Goal: Information Seeking & Learning: Check status

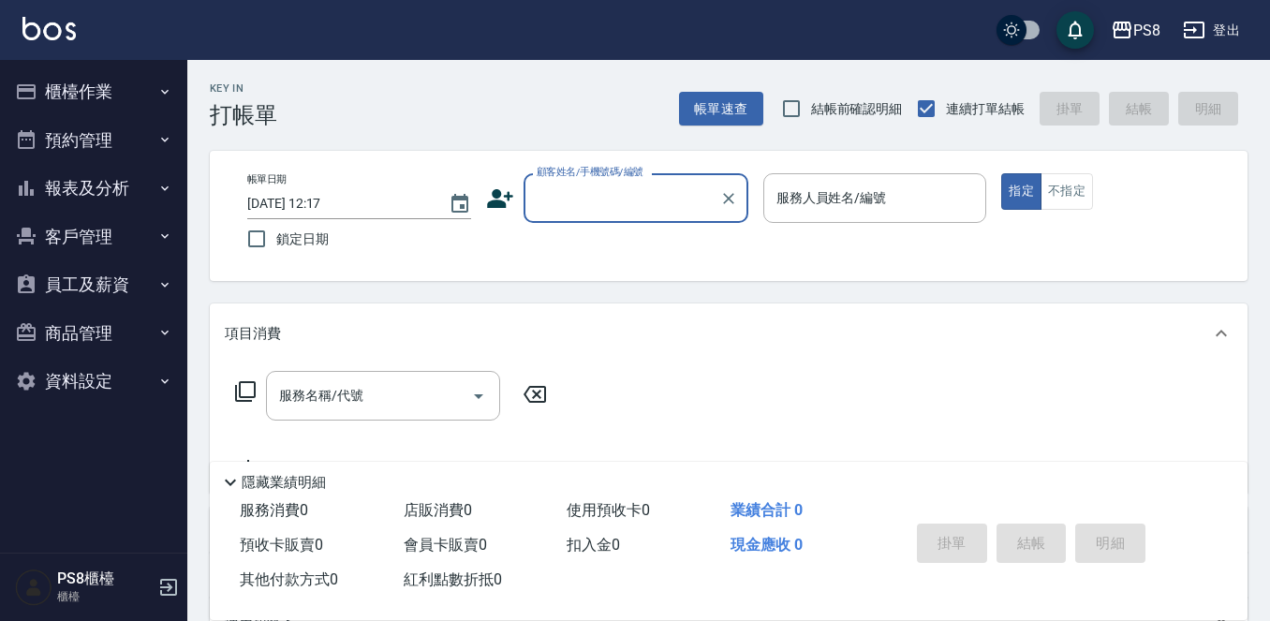
click at [121, 177] on button "報表及分析" at bounding box center [93, 188] width 172 height 49
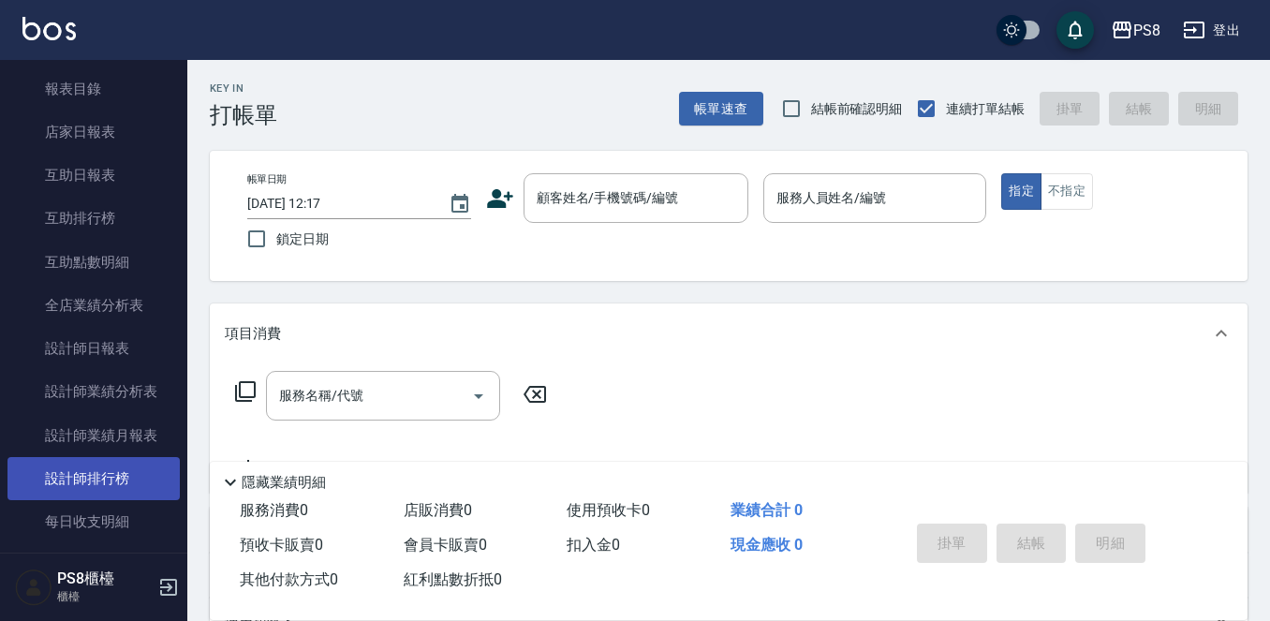
scroll to position [410, 0]
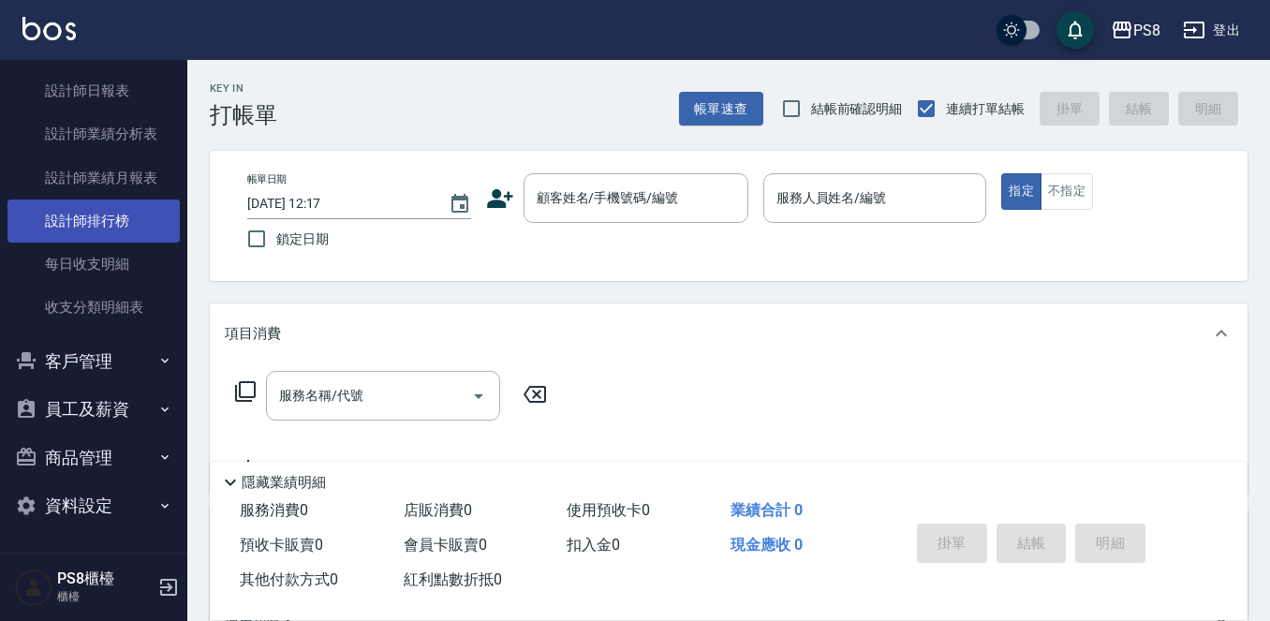
click at [125, 230] on link "設計師排行榜" at bounding box center [93, 221] width 172 height 43
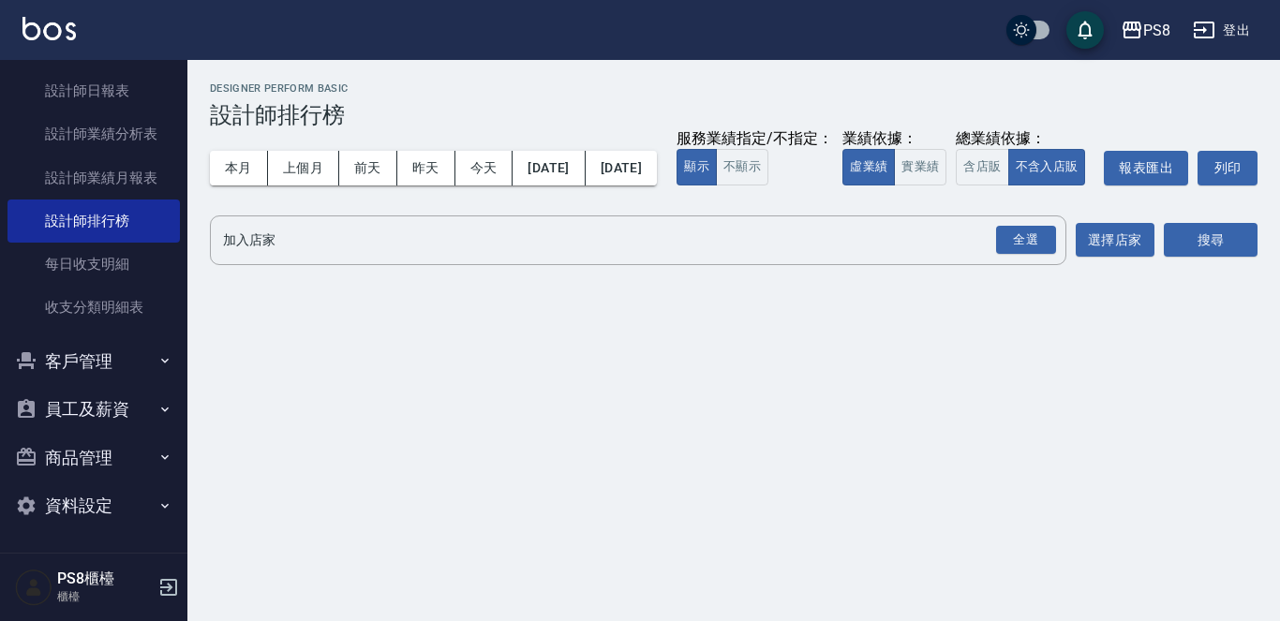
click at [223, 148] on div "本月 上個月 [DATE] [DATE] [DATE] [DATE] [DATE] 服務業績指定/不指定： 顯示 不顯示 業績依據： 虛業績 實業績 總業績依…" at bounding box center [733, 168] width 1047 height 80
click at [230, 164] on button "本月" at bounding box center [239, 168] width 58 height 35
click at [467, 242] on div "PS8 [DATE] - [DATE] 設計師排行榜 列印時間： [DATE][PHONE_NUMBER]:17 Designer Perform Basic…" at bounding box center [733, 177] width 1092 height 235
click at [894, 186] on button "實業績" at bounding box center [920, 167] width 52 height 37
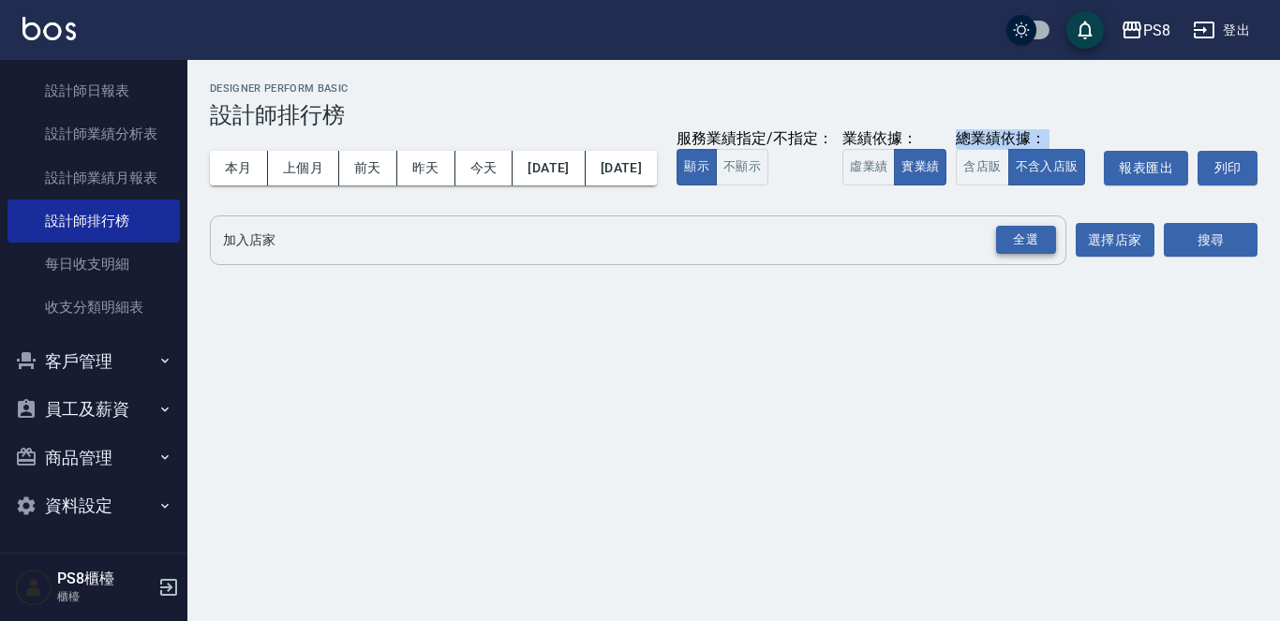
click at [1026, 255] on div "全選" at bounding box center [1026, 240] width 60 height 29
click at [1256, 298] on div "PS8 [DATE] - [DATE] 設計師排行榜 列印時間： [DATE][PHONE_NUMBER]:17 Designer Perform Basic…" at bounding box center [733, 179] width 1092 height 238
click at [1237, 259] on button "搜尋" at bounding box center [1211, 241] width 94 height 35
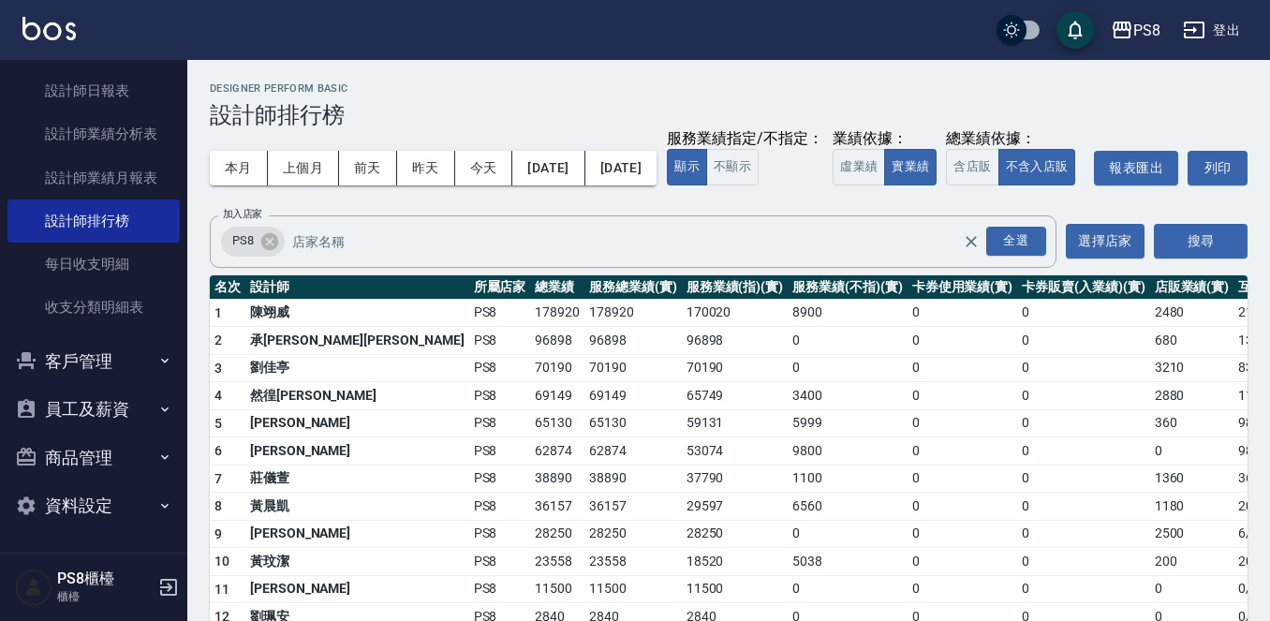
drag, startPoint x: 918, startPoint y: 113, endPoint x: 842, endPoint y: 104, distance: 76.5
drag, startPoint x: 961, startPoint y: 72, endPoint x: 963, endPoint y: 62, distance: 10.5
drag, startPoint x: 961, startPoint y: 74, endPoint x: 947, endPoint y: 54, distance: 24.2
drag, startPoint x: 947, startPoint y: 54, endPoint x: 931, endPoint y: 35, distance: 25.3
click at [934, 35] on div "PS8 登出" at bounding box center [635, 30] width 1270 height 60
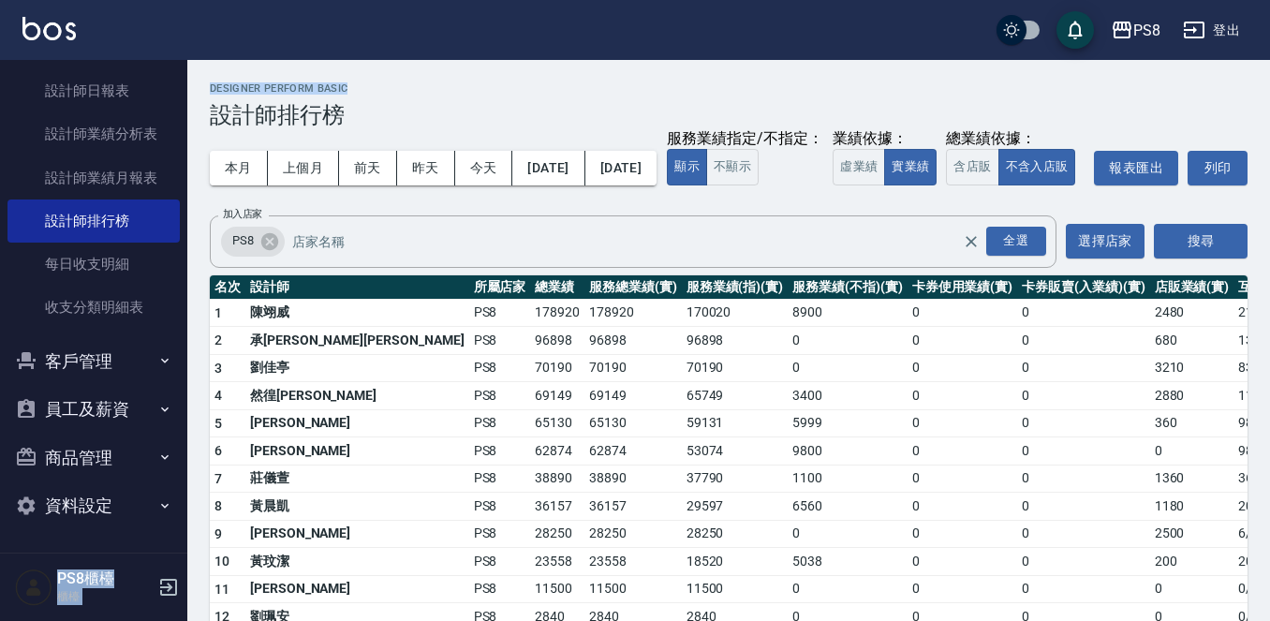
click at [901, 94] on h2 "Designer Perform Basic" at bounding box center [729, 88] width 1038 height 12
drag, startPoint x: 921, startPoint y: 97, endPoint x: 917, endPoint y: 87, distance: 10.1
click at [917, 87] on h2 "Designer Perform Basic" at bounding box center [729, 88] width 1038 height 12
drag, startPoint x: 917, startPoint y: 87, endPoint x: 928, endPoint y: 94, distance: 12.2
click at [927, 94] on h2 "Designer Perform Basic" at bounding box center [729, 88] width 1038 height 12
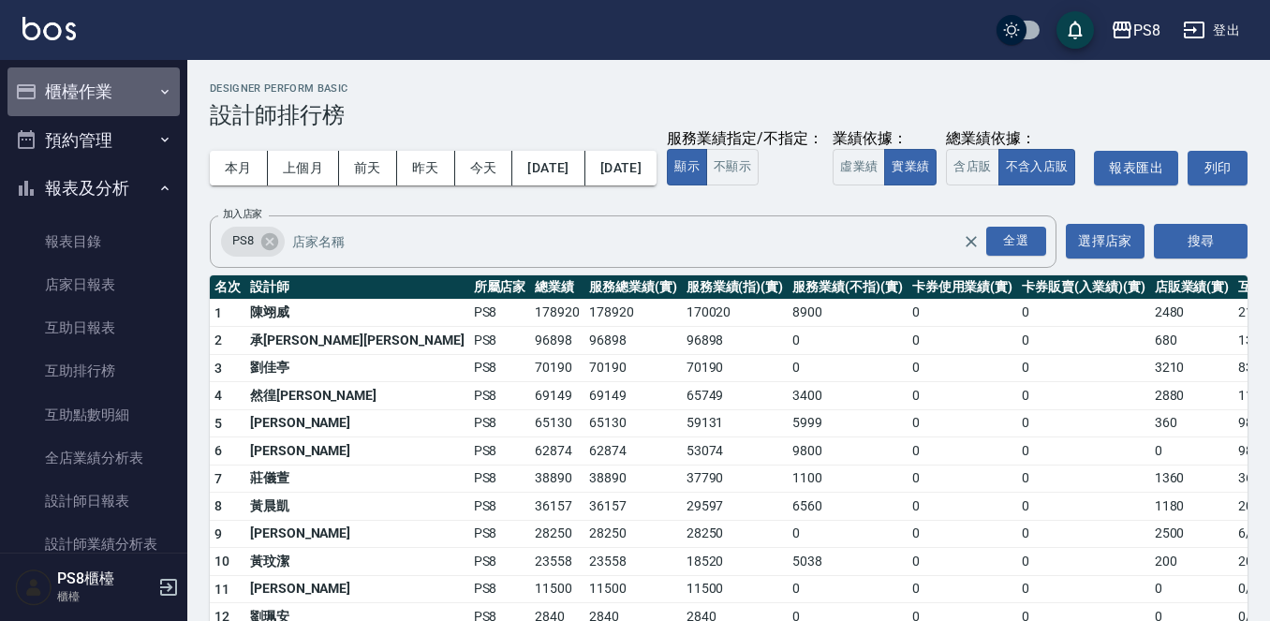
click at [104, 82] on button "櫃檯作業" at bounding box center [93, 91] width 172 height 49
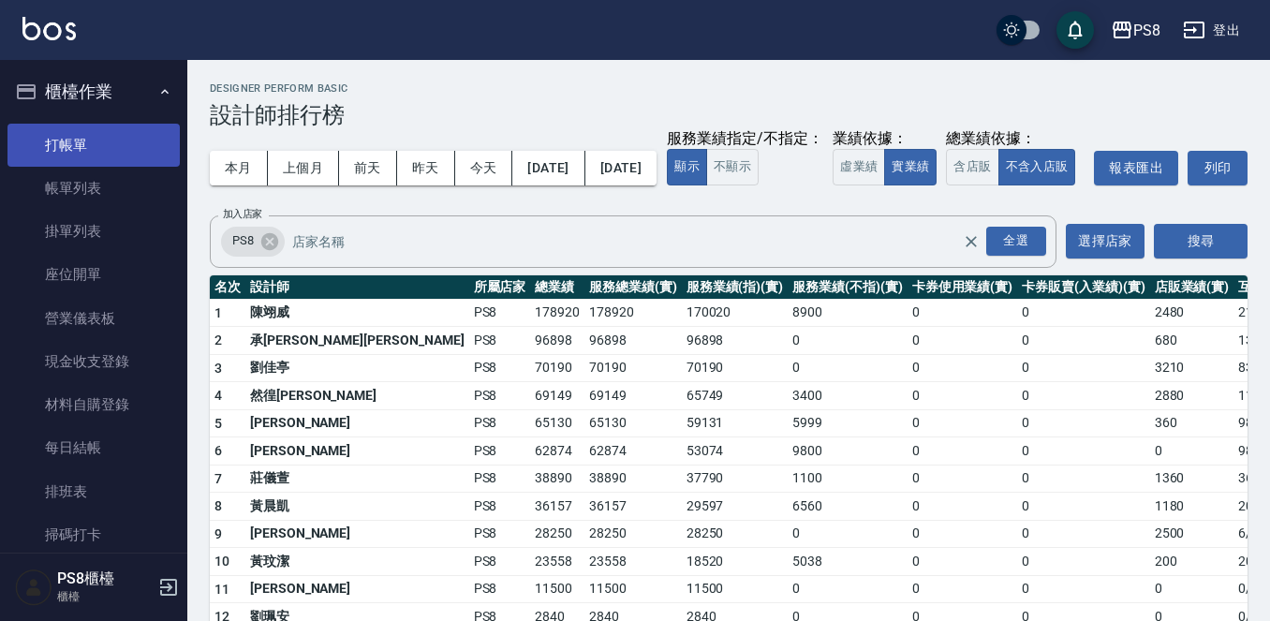
click at [101, 146] on link "打帳單" at bounding box center [93, 145] width 172 height 43
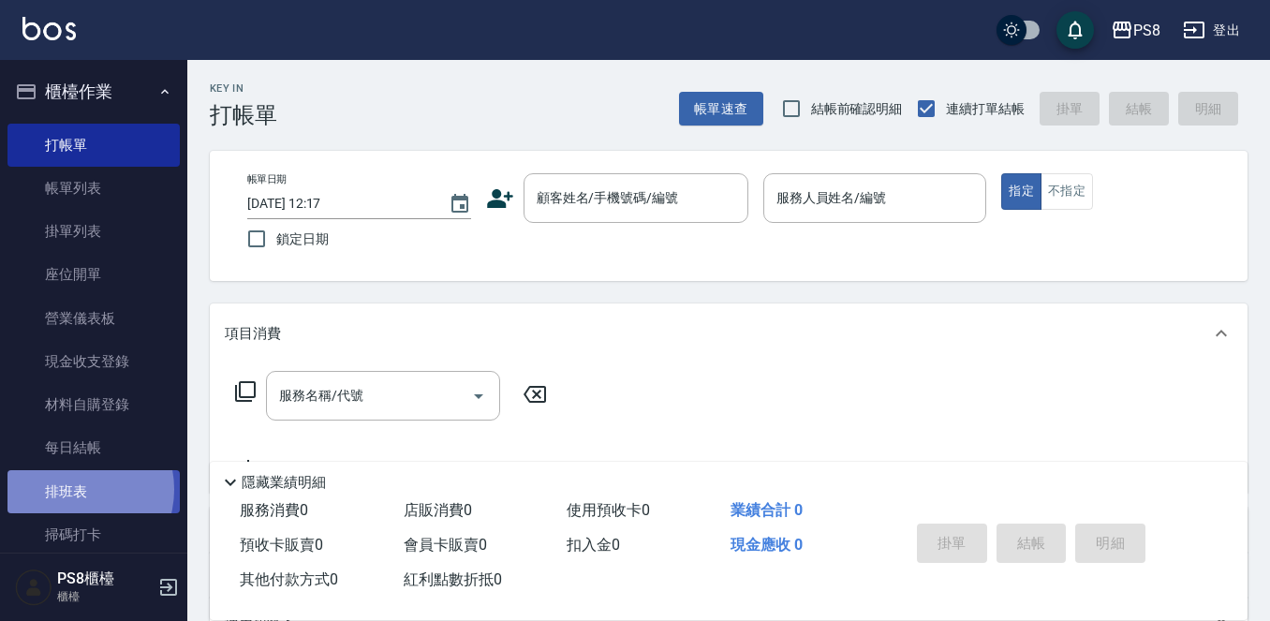
click at [74, 490] on link "排班表" at bounding box center [93, 491] width 172 height 43
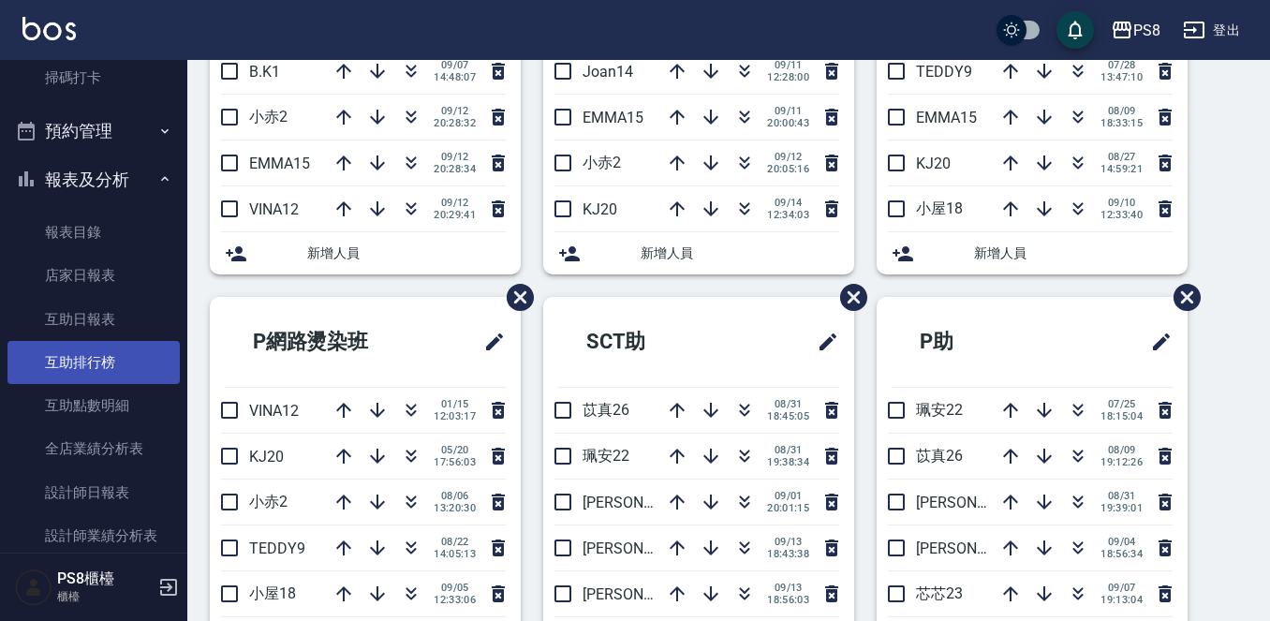
scroll to position [468, 0]
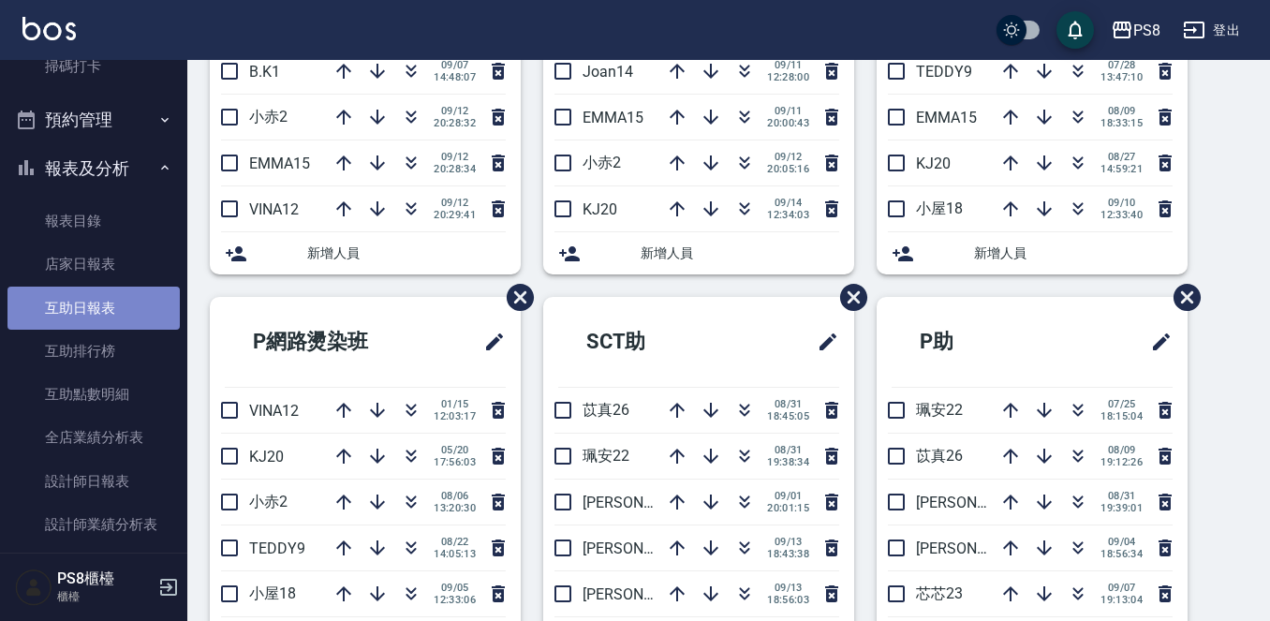
click at [129, 300] on link "互助日報表" at bounding box center [93, 308] width 172 height 43
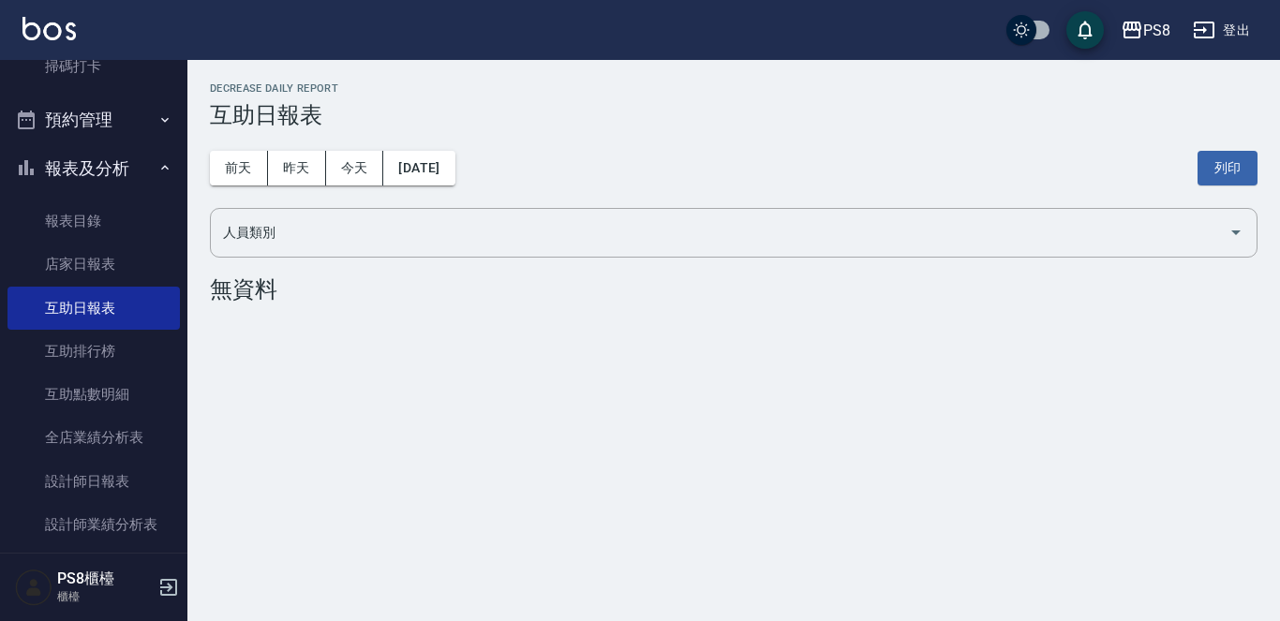
drag, startPoint x: 209, startPoint y: 193, endPoint x: 199, endPoint y: 206, distance: 16.7
click at [201, 205] on div "PS8 [DATE] 互助日報表 列印時間： [DATE][PHONE_NUMBER]:34 Decrease Daily Report 互助日報表 [DAT…" at bounding box center [733, 196] width 1092 height 273
click at [295, 172] on button "昨天" at bounding box center [297, 168] width 58 height 35
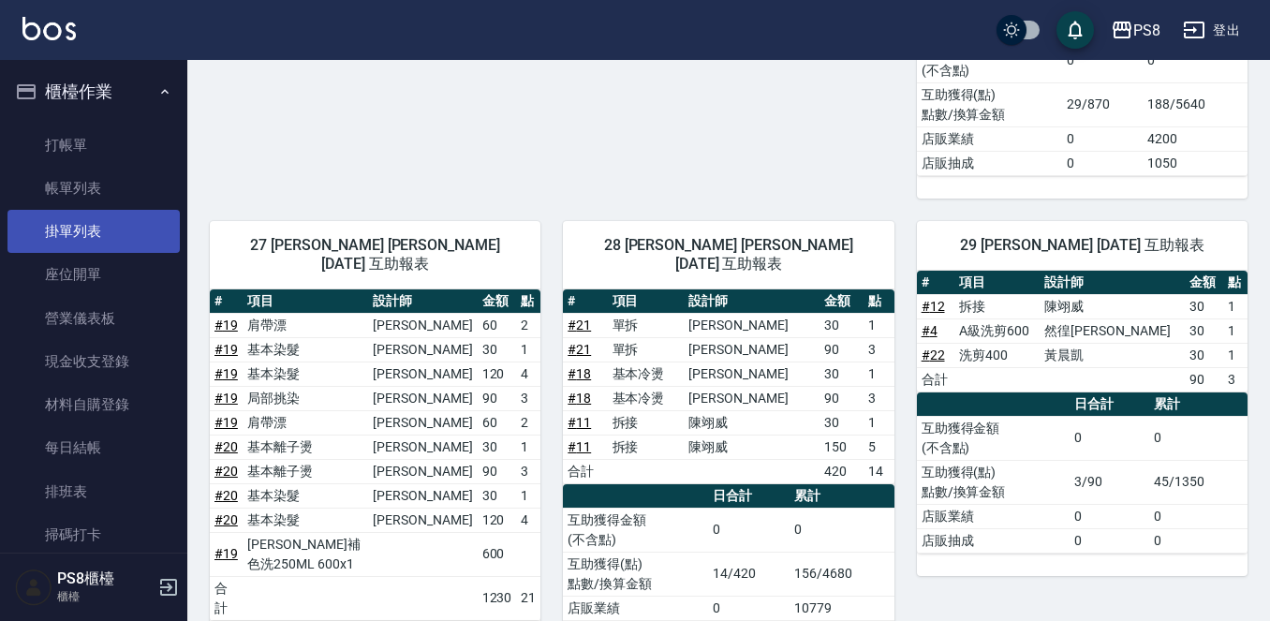
click at [111, 239] on link "掛單列表" at bounding box center [93, 231] width 172 height 43
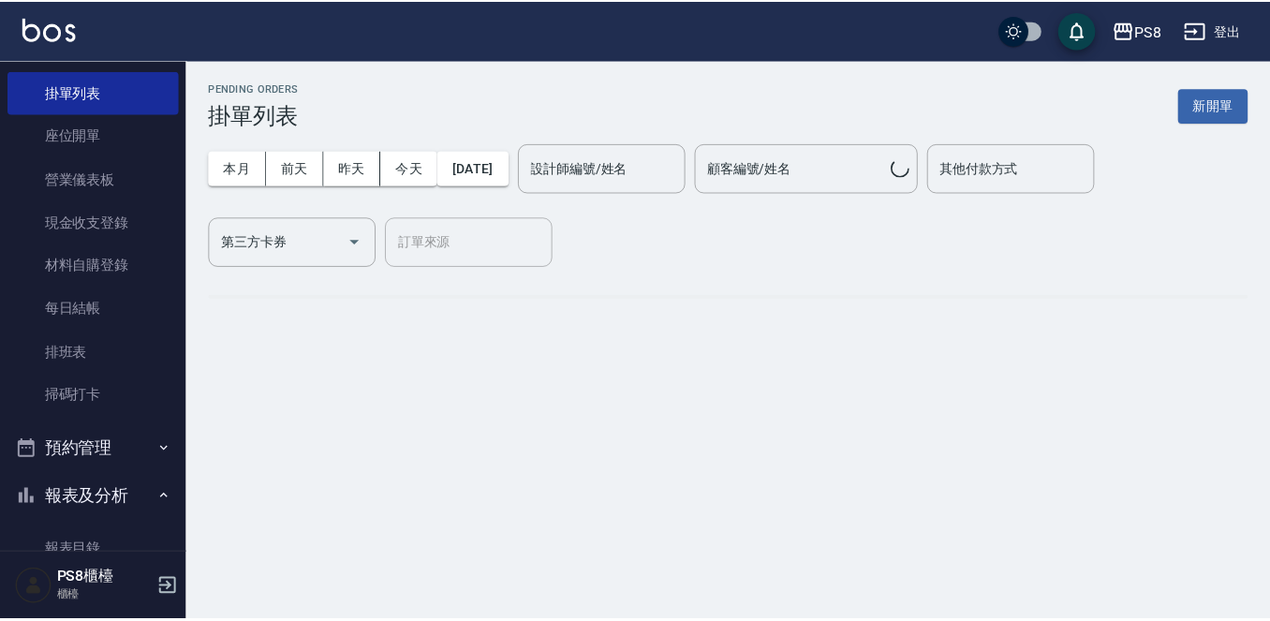
scroll to position [375, 0]
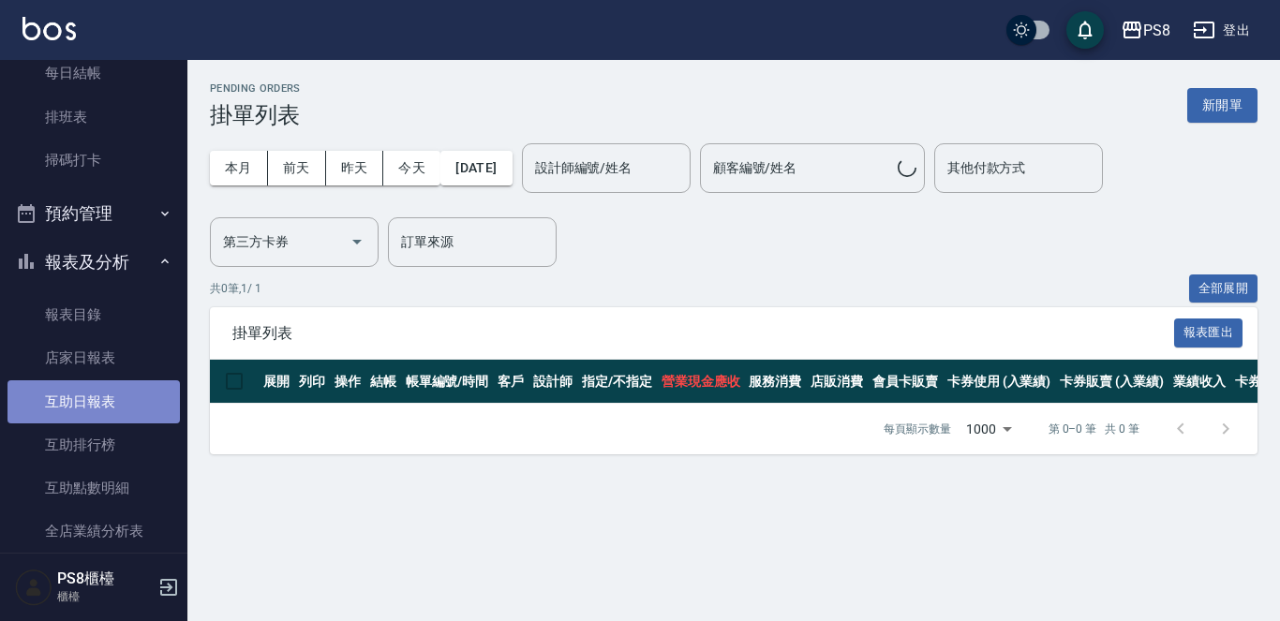
click at [114, 406] on link "互助日報表" at bounding box center [93, 401] width 172 height 43
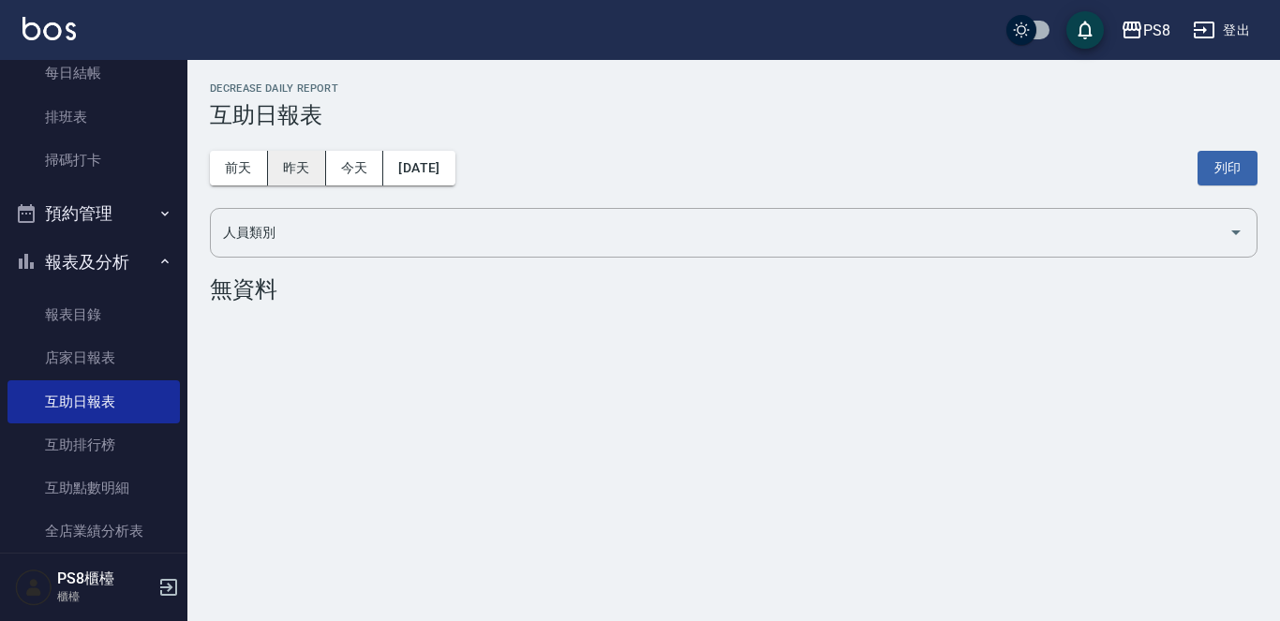
click at [300, 164] on button "昨天" at bounding box center [297, 168] width 58 height 35
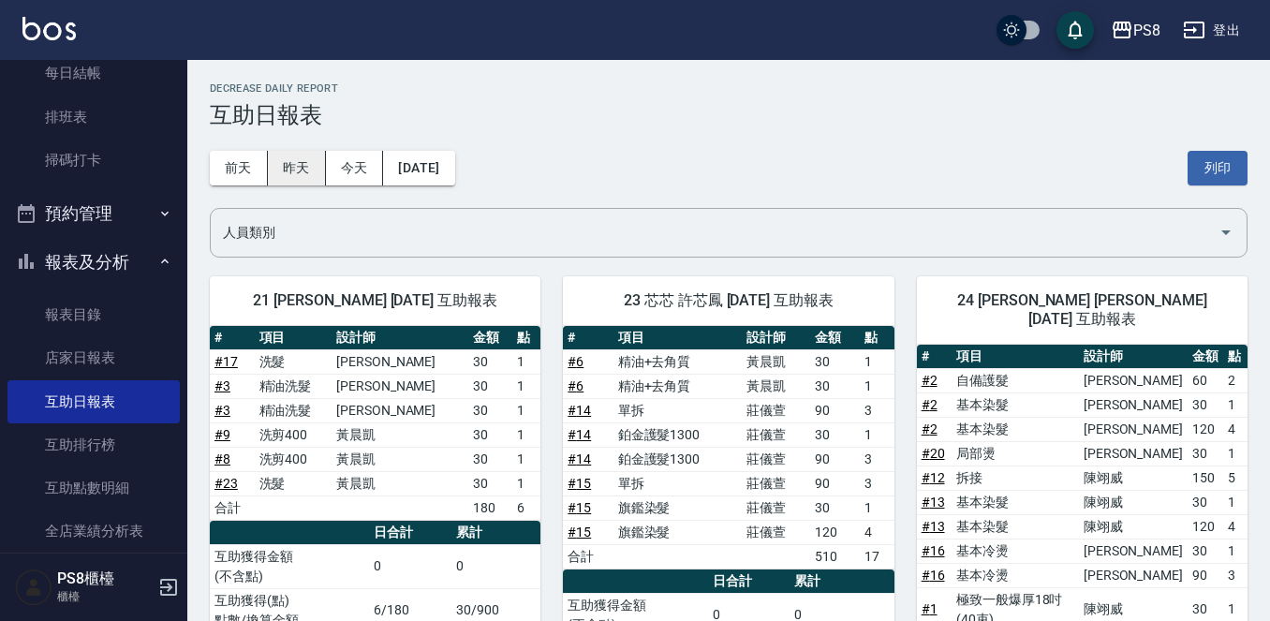
click at [290, 172] on button "昨天" at bounding box center [297, 168] width 58 height 35
click at [305, 170] on button "昨天" at bounding box center [297, 168] width 58 height 35
click at [251, 156] on button "前天" at bounding box center [239, 168] width 58 height 35
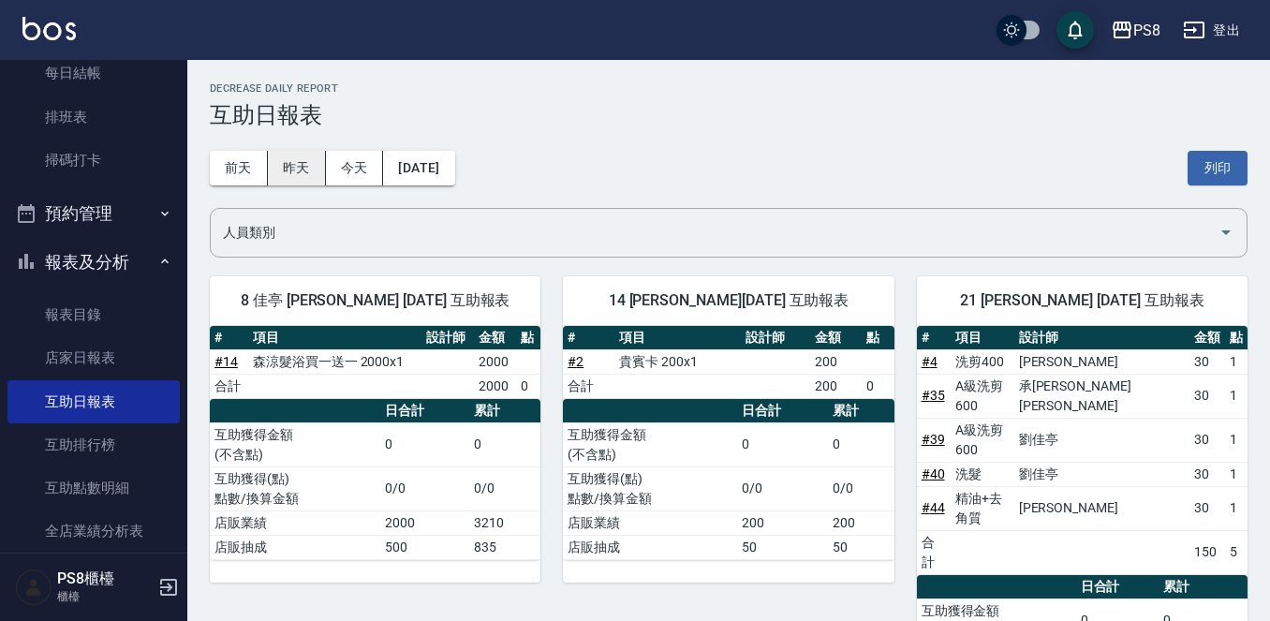
click at [307, 174] on button "昨天" at bounding box center [297, 168] width 58 height 35
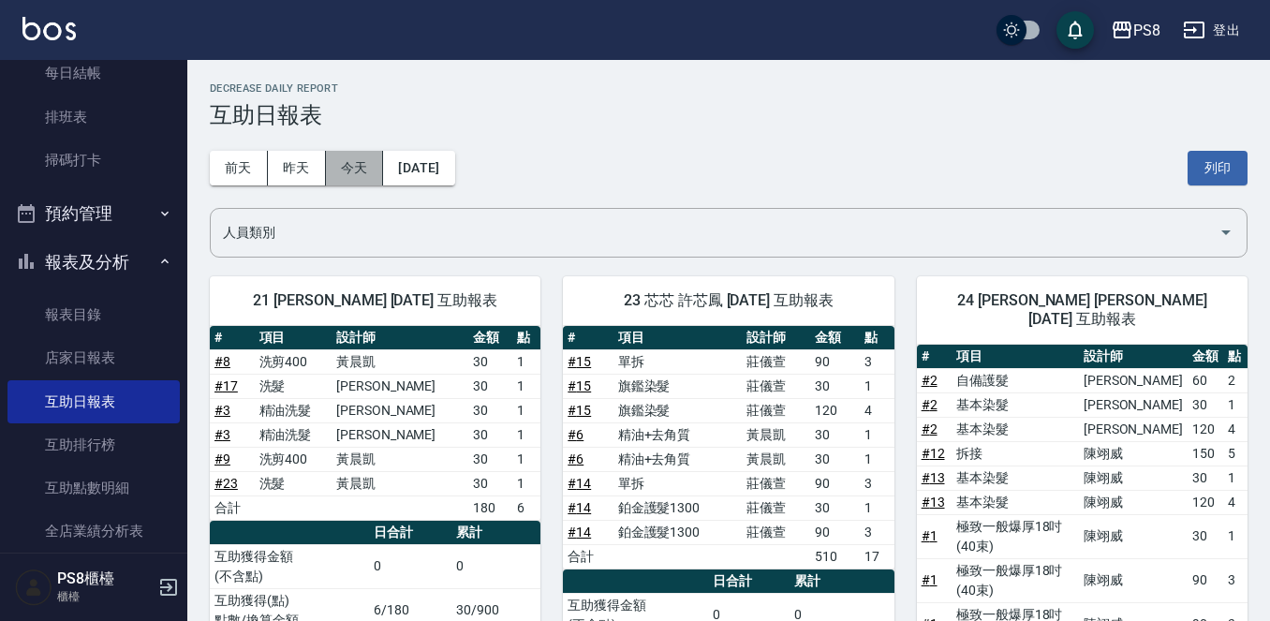
click at [349, 169] on button "今天" at bounding box center [355, 168] width 58 height 35
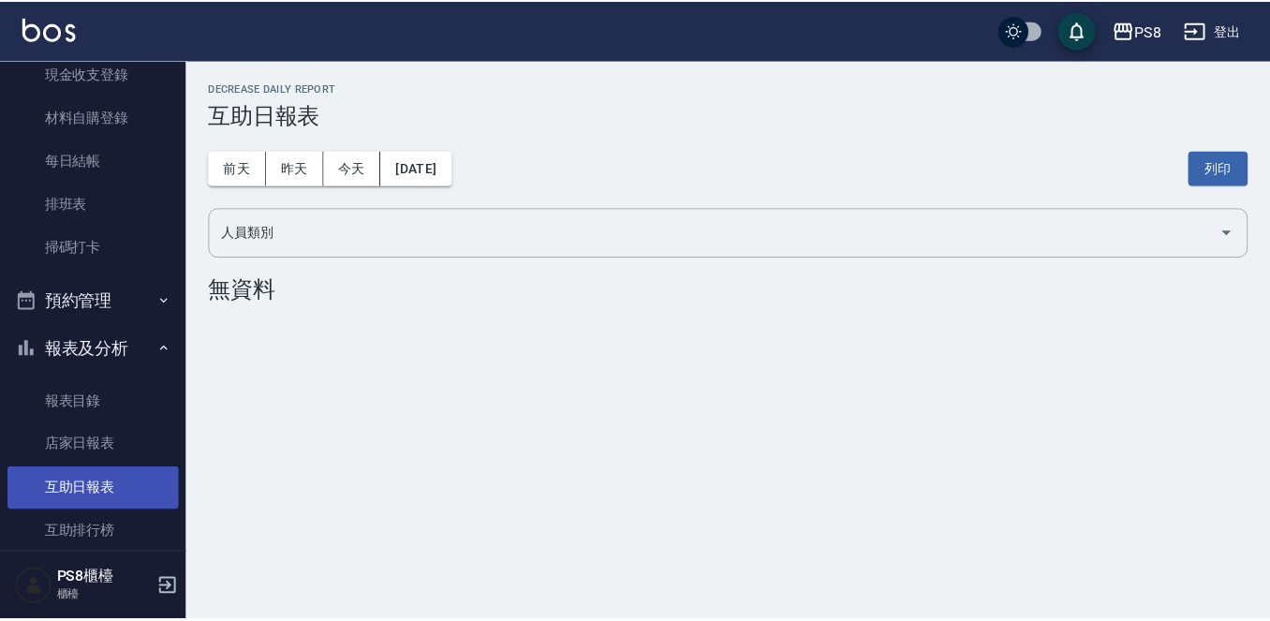
scroll to position [187, 0]
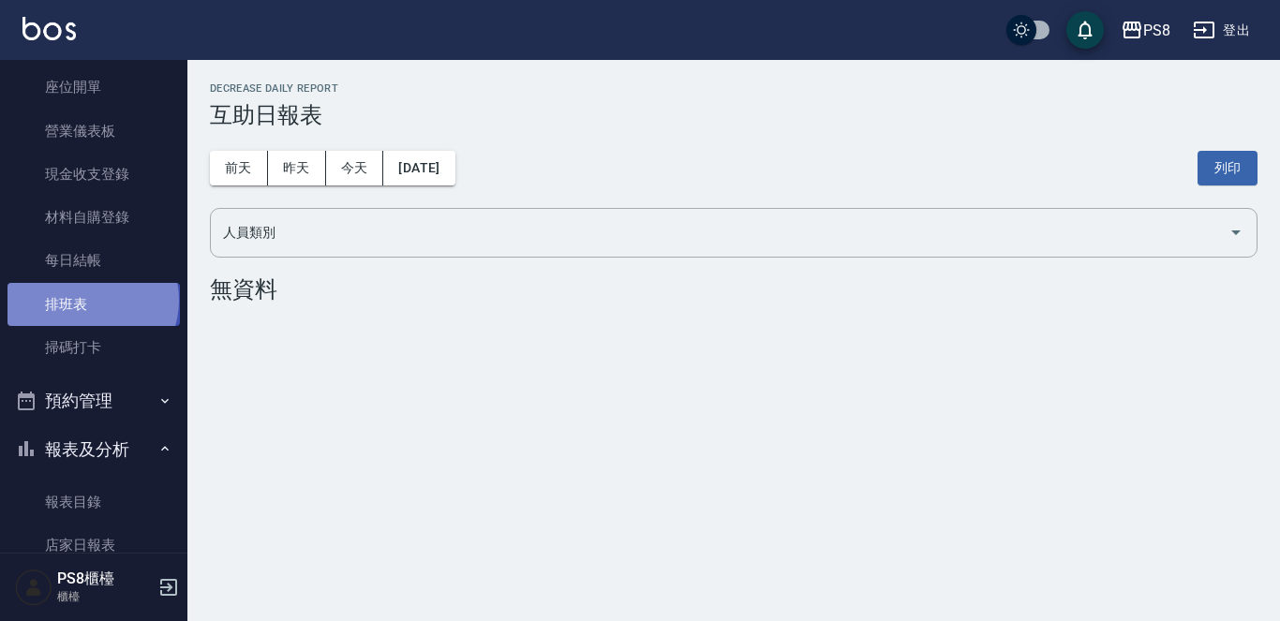
click at [91, 300] on link "排班表" at bounding box center [93, 304] width 172 height 43
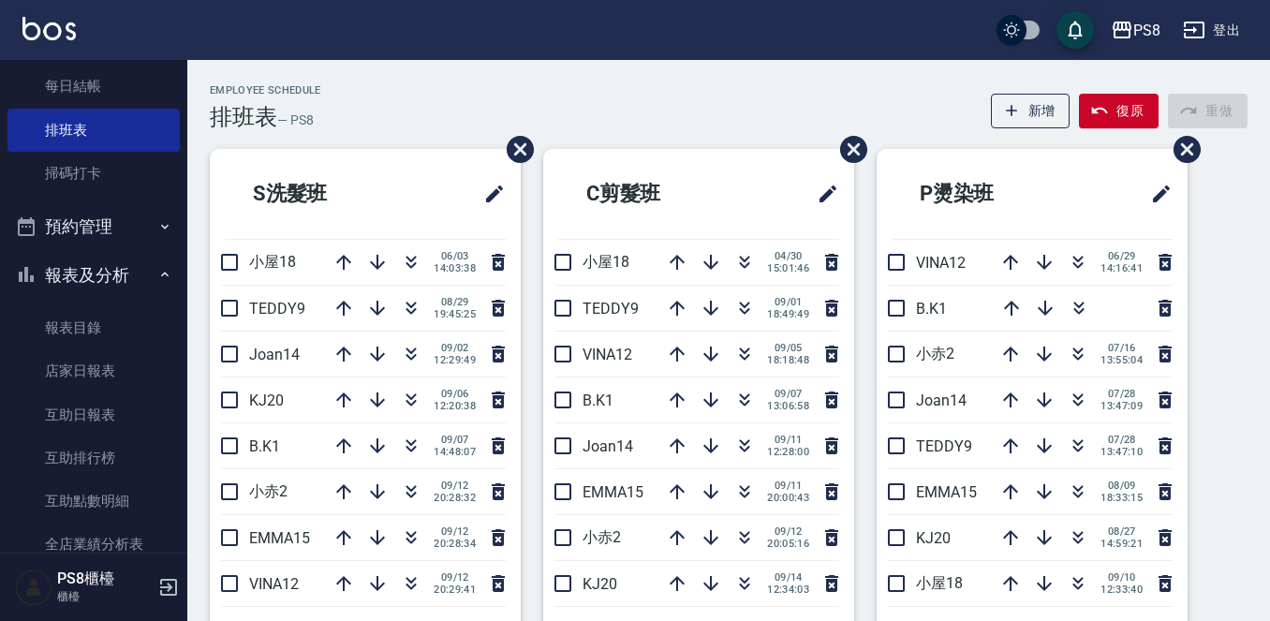
scroll to position [468, 0]
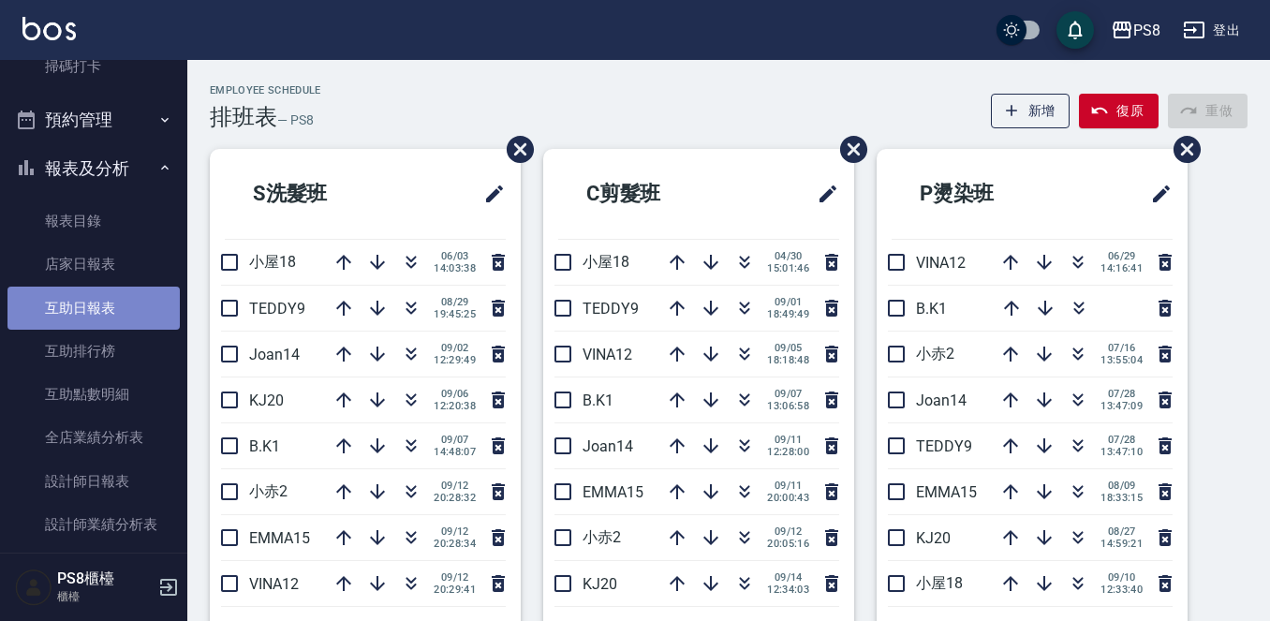
click at [93, 319] on link "互助日報表" at bounding box center [93, 308] width 172 height 43
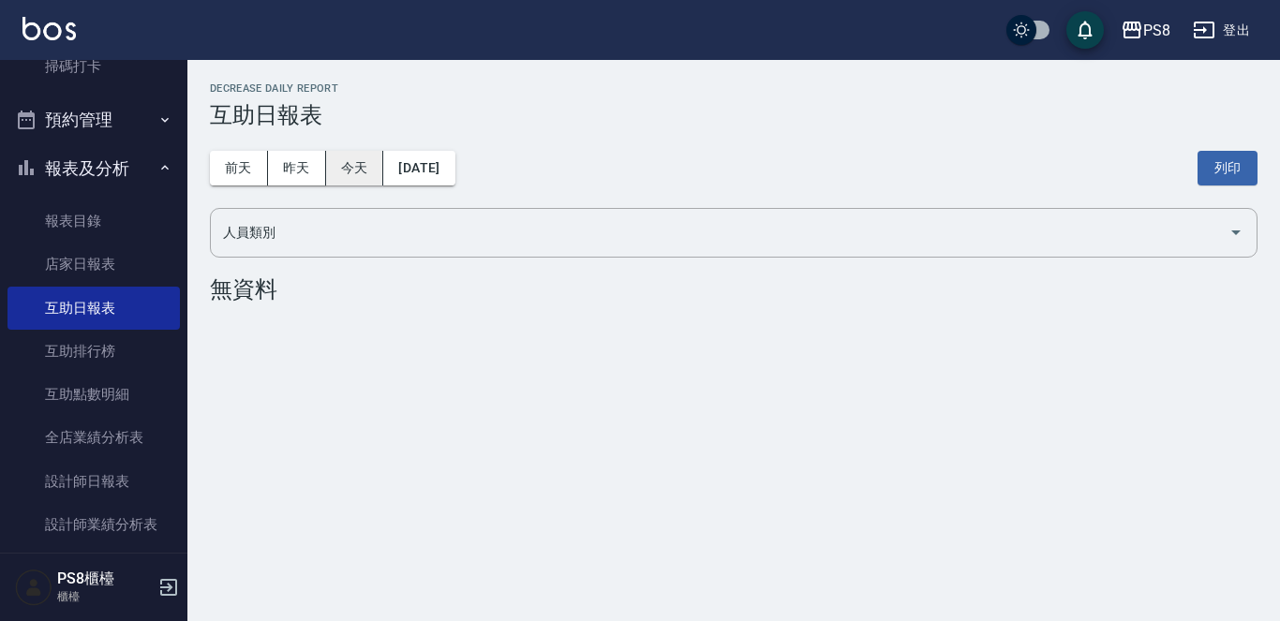
click at [335, 168] on button "今天" at bounding box center [355, 168] width 58 height 35
click at [296, 177] on button "昨天" at bounding box center [297, 168] width 58 height 35
